Goal: Information Seeking & Learning: Learn about a topic

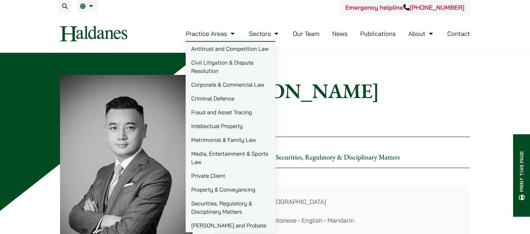
click at [229, 34] on link "Practice Areas" at bounding box center [211, 34] width 51 height 8
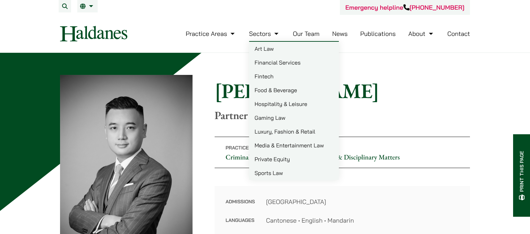
click at [84, 31] on img at bounding box center [93, 34] width 67 height 16
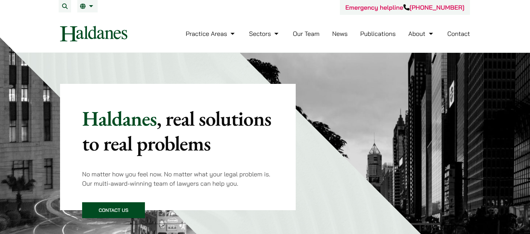
scroll to position [388, 0]
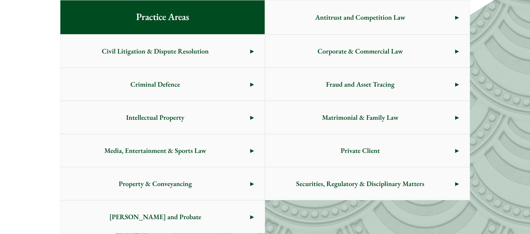
click at [510, 78] on div "Practice Areas Antitrust and Competition Law Civil Litigation & Dispute Resolut…" at bounding box center [265, 116] width 530 height 277
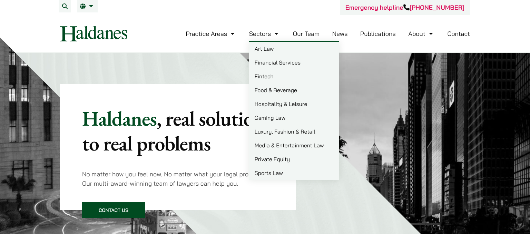
click at [319, 32] on link "Our Team" at bounding box center [306, 34] width 27 height 8
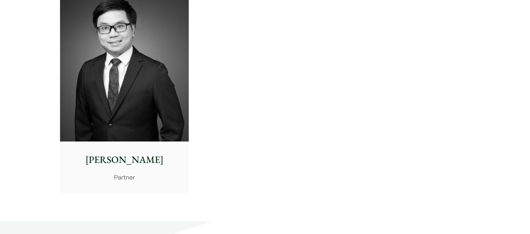
scroll to position [1566, 0]
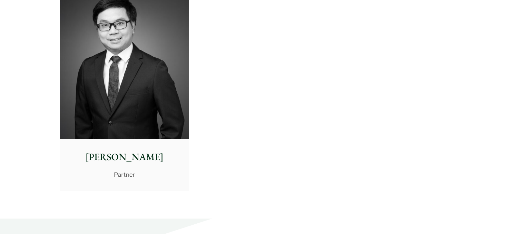
click at [136, 160] on p "[PERSON_NAME]" at bounding box center [125, 157] width 118 height 14
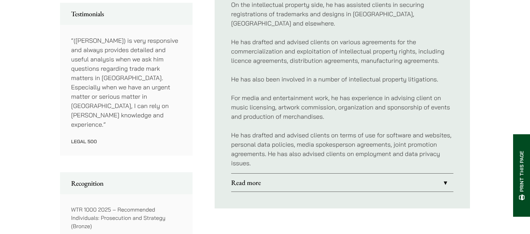
scroll to position [400, 0]
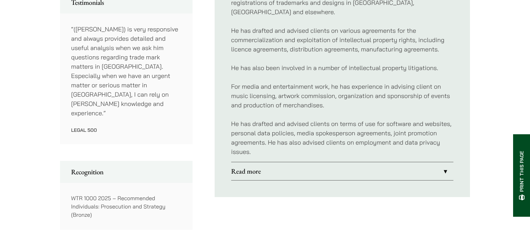
click at [275, 162] on link "Read more" at bounding box center [342, 171] width 222 height 18
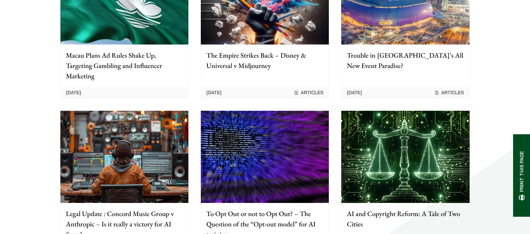
scroll to position [728, 0]
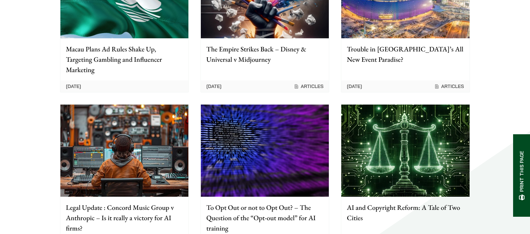
click at [269, 143] on img at bounding box center [265, 150] width 128 height 92
